Goal: Task Accomplishment & Management: Complete application form

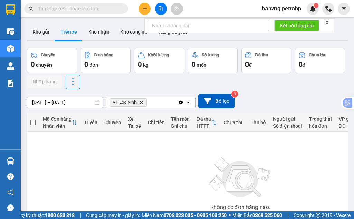
click at [293, 6] on span "hanvng.petrobp" at bounding box center [282, 8] width 50 height 9
click at [284, 23] on span "Đăng xuất" at bounding box center [285, 22] width 36 height 8
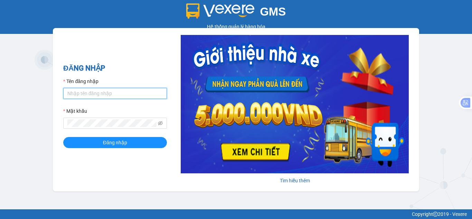
click at [92, 94] on input "Tên đăng nhập" at bounding box center [115, 93] width 104 height 11
type input "hant.petrobp"
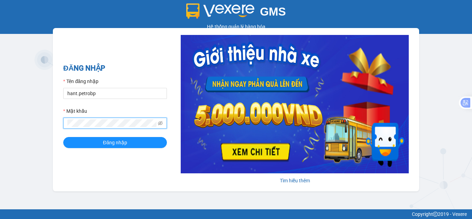
click at [63, 137] on button "Đăng nhập" at bounding box center [115, 142] width 104 height 11
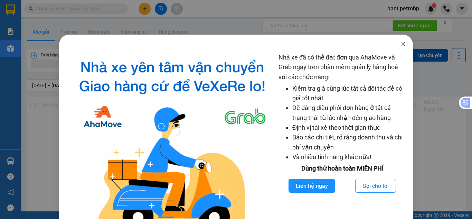
click at [354, 46] on icon "close" at bounding box center [404, 44] width 6 height 6
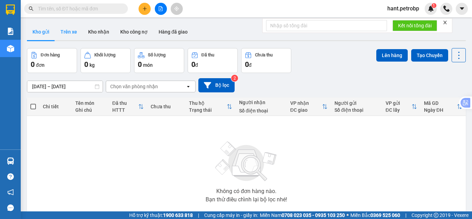
drag, startPoint x: 76, startPoint y: 37, endPoint x: 72, endPoint y: 70, distance: 33.1
click at [76, 37] on button "Trên xe" at bounding box center [69, 32] width 28 height 17
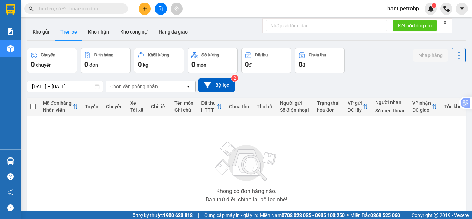
click at [99, 23] on div "ver 1.8.143 Kho gửi Trên xe Kho nhận Kho công nợ Hàng đã giao Chuyến 0 chuyến Đ…" at bounding box center [246, 135] width 445 height 228
click at [97, 34] on button "Kho nhận" at bounding box center [99, 32] width 32 height 17
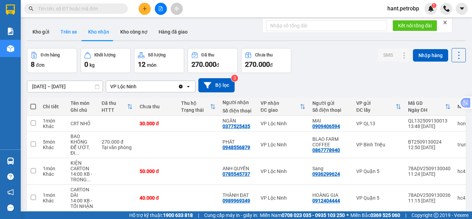
click at [63, 31] on button "Trên xe" at bounding box center [69, 32] width 28 height 17
type input "[DATE] – [DATE]"
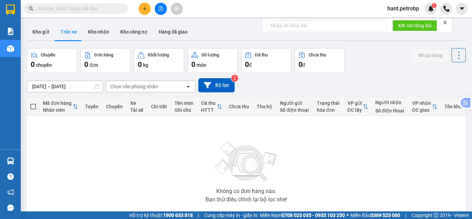
click at [41, 26] on button "Kho gửi" at bounding box center [41, 32] width 28 height 17
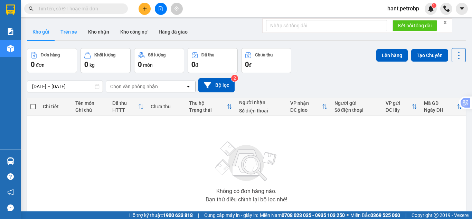
click at [71, 31] on button "Trên xe" at bounding box center [69, 32] width 28 height 17
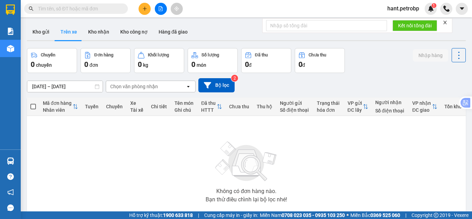
click at [66, 87] on input "[DATE] – [DATE]" at bounding box center [64, 86] width 75 height 11
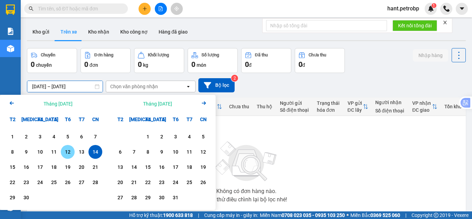
drag, startPoint x: 68, startPoint y: 155, endPoint x: 93, endPoint y: 154, distance: 24.2
click at [69, 155] on div "12" at bounding box center [68, 152] width 10 height 8
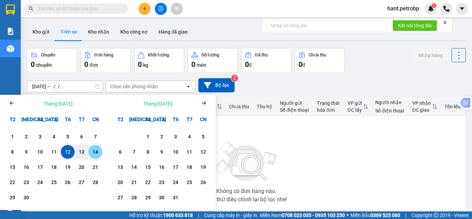
drag, startPoint x: 97, startPoint y: 154, endPoint x: 97, endPoint y: 123, distance: 30.1
click at [97, 153] on div "14" at bounding box center [96, 152] width 10 height 8
type input "[DATE] – [DATE]"
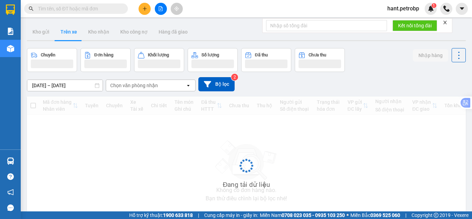
click at [153, 86] on div "Chọn văn phòng nhận" at bounding box center [134, 85] width 48 height 7
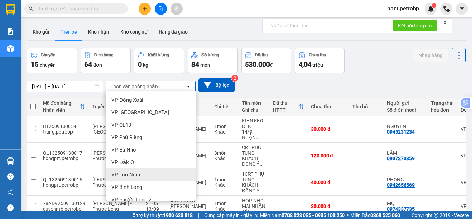
click at [136, 170] on div "VP Lộc Ninh" at bounding box center [151, 174] width 90 height 12
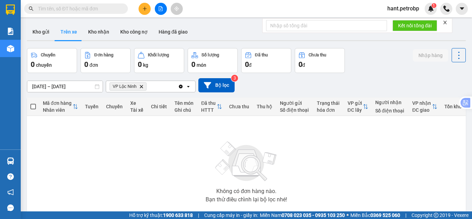
click at [144, 10] on icon "plus" at bounding box center [144, 8] width 5 height 5
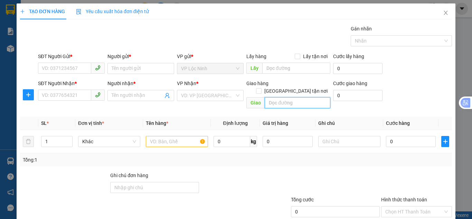
click at [285, 98] on input "text" at bounding box center [298, 102] width 66 height 11
click at [349, 95] on input "0" at bounding box center [357, 95] width 49 height 11
click at [348, 68] on input "0" at bounding box center [357, 68] width 49 height 11
click at [262, 88] on span at bounding box center [259, 91] width 6 height 6
click at [261, 88] on input "[GEOGRAPHIC_DATA] tận nơi" at bounding box center [258, 90] width 5 height 5
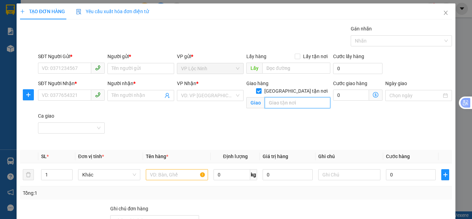
click at [288, 97] on input "text" at bounding box center [298, 102] width 66 height 11
click at [344, 96] on input "0" at bounding box center [351, 95] width 36 height 11
click at [29, 96] on icon "plus" at bounding box center [29, 95] width 6 height 6
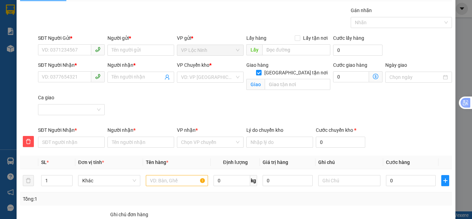
scroll to position [35, 0]
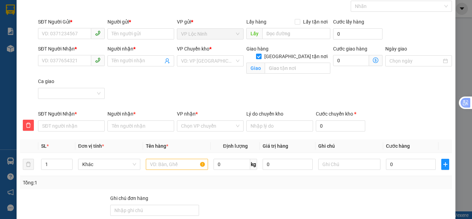
click at [261, 54] on input "[GEOGRAPHIC_DATA] tận nơi" at bounding box center [258, 56] width 5 height 5
checkbox input "false"
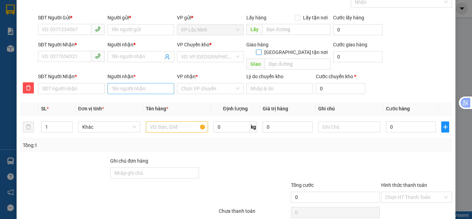
scroll to position [27, 0]
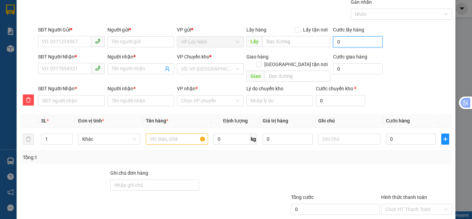
click at [341, 43] on input "0" at bounding box center [357, 41] width 49 height 11
type input "3"
type input "30"
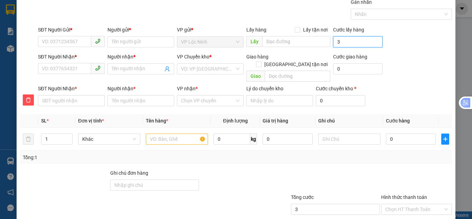
type input "30"
click at [342, 37] on input "30" at bounding box center [357, 41] width 49 height 11
drag, startPoint x: 342, startPoint y: 39, endPoint x: 329, endPoint y: 39, distance: 12.4
click at [332, 39] on div "Cước lấy hàng 30" at bounding box center [358, 38] width 52 height 24
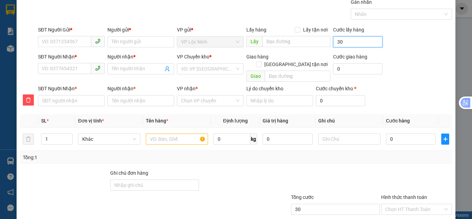
type input "4"
type input "40"
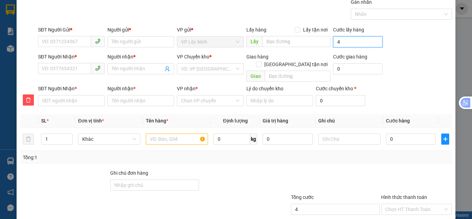
type input "40"
type input "40.000"
click at [348, 66] on input "0" at bounding box center [357, 68] width 49 height 11
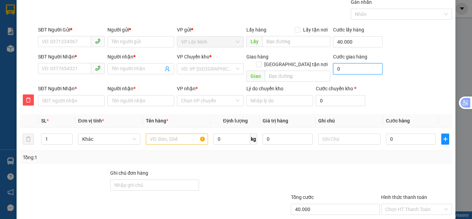
type input "40.003"
type input "3"
type input "40.030"
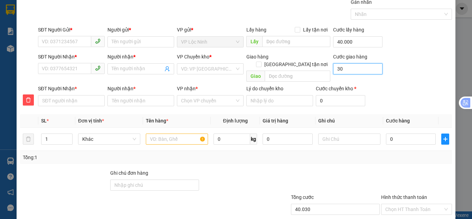
type input "30"
type input "70.000"
type input "30.000"
click at [354, 53] on div "SĐT Người Nhận * VD: 0377654321 Người nhận * Tên người nhận VP Chuyển kho * VD:…" at bounding box center [245, 69] width 417 height 32
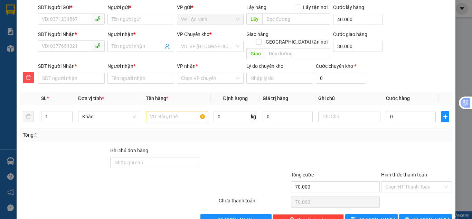
scroll to position [61, 0]
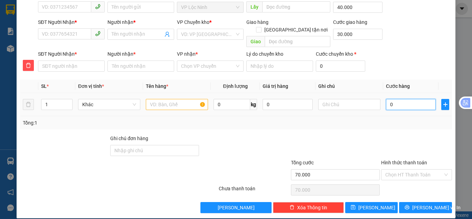
click at [354, 99] on input "0" at bounding box center [411, 104] width 50 height 11
type input "6"
type input "70.006"
type input "60"
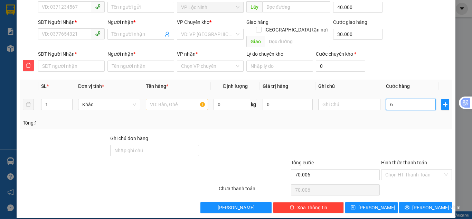
type input "70.060"
type input "60.000"
type input "130.000"
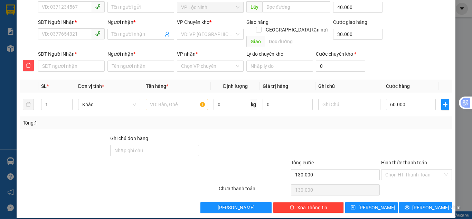
click at [354, 59] on div "SĐT Người Nhận * Người nhận * VP nhận * Chọn VP chuyển Lý do chuyển kho Cước ch…" at bounding box center [245, 62] width 417 height 24
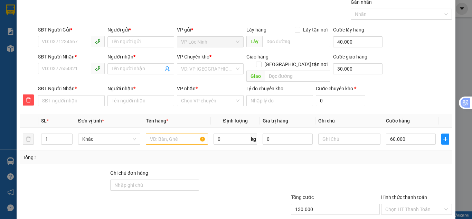
scroll to position [0, 0]
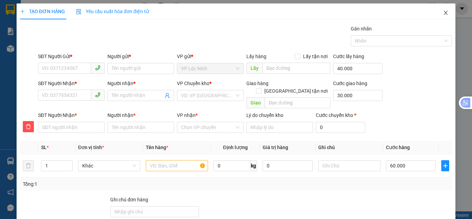
click at [354, 12] on icon "close" at bounding box center [446, 13] width 6 height 6
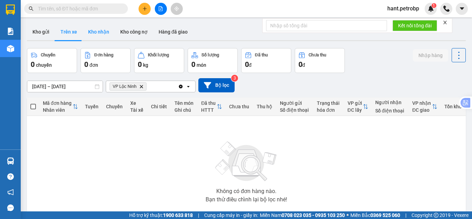
click at [110, 33] on button "Kho nhận" at bounding box center [99, 32] width 32 height 17
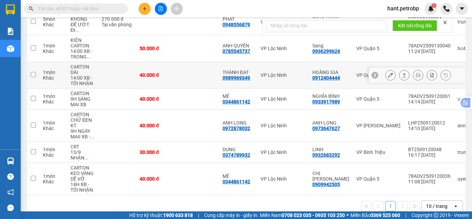
scroll to position [132, 0]
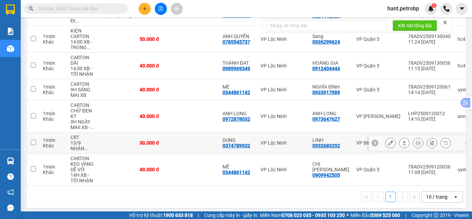
click at [354, 140] on icon at bounding box center [390, 142] width 5 height 5
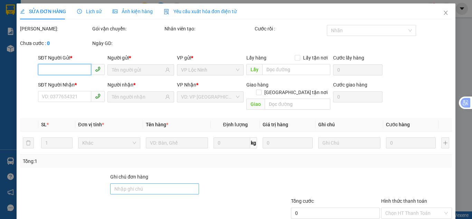
scroll to position [38, 0]
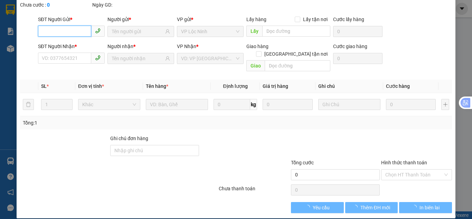
type input "0932683292"
type input "LINH"
type input "0374789932"
type input "DUNG"
type input "30.000"
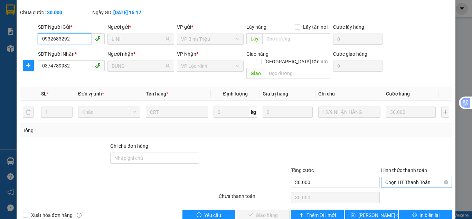
click at [354, 177] on span "Chọn HT Thanh Toán" at bounding box center [417, 182] width 63 height 10
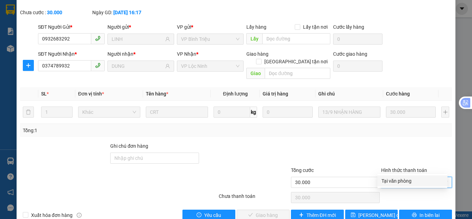
click at [354, 185] on div "Tại văn phòng" at bounding box center [413, 180] width 70 height 11
type input "0"
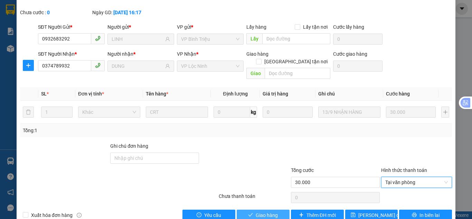
click at [276, 210] on button "Giao hàng" at bounding box center [263, 215] width 53 height 11
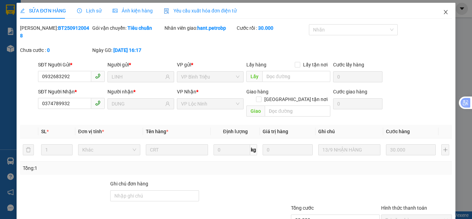
scroll to position [0, 0]
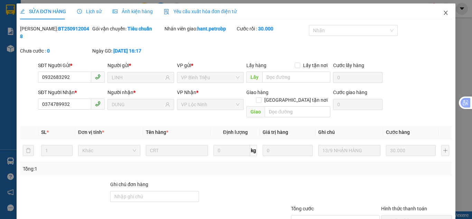
click at [354, 11] on icon "close" at bounding box center [446, 13] width 4 height 4
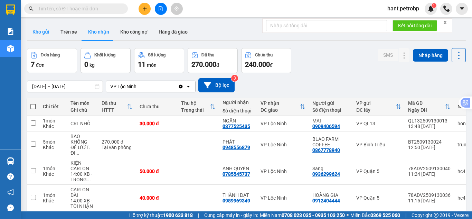
click at [41, 39] on button "Kho gửi" at bounding box center [41, 32] width 28 height 17
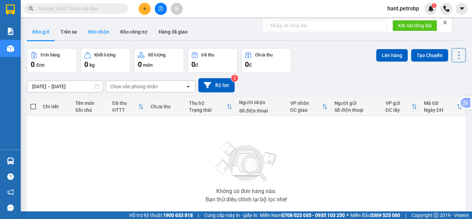
click at [93, 29] on button "Kho nhận" at bounding box center [99, 32] width 32 height 17
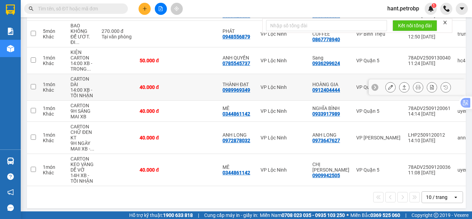
scroll to position [111, 0]
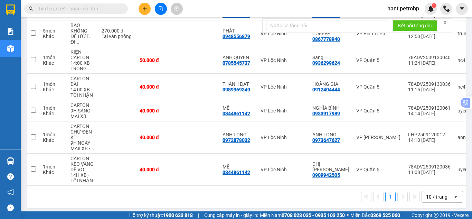
drag, startPoint x: 175, startPoint y: 184, endPoint x: 261, endPoint y: 188, distance: 86.6
click at [261, 188] on div "1 10 / trang open" at bounding box center [246, 197] width 439 height 22
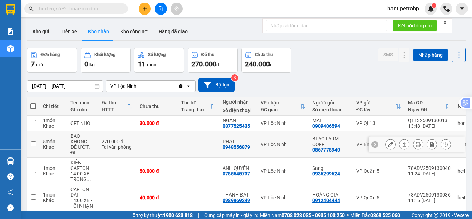
scroll to position [0, 0]
